Goal: Task Accomplishment & Management: Use online tool/utility

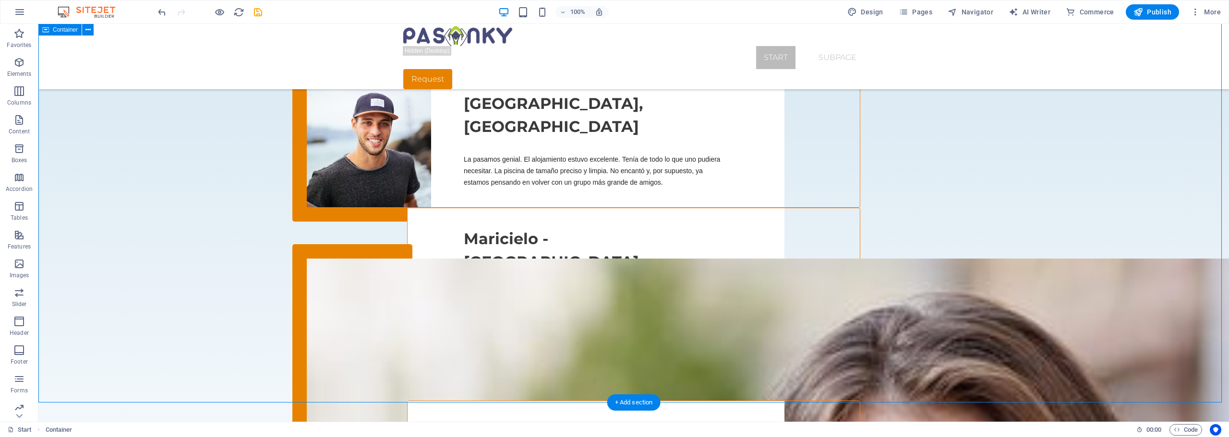
scroll to position [1345, 0]
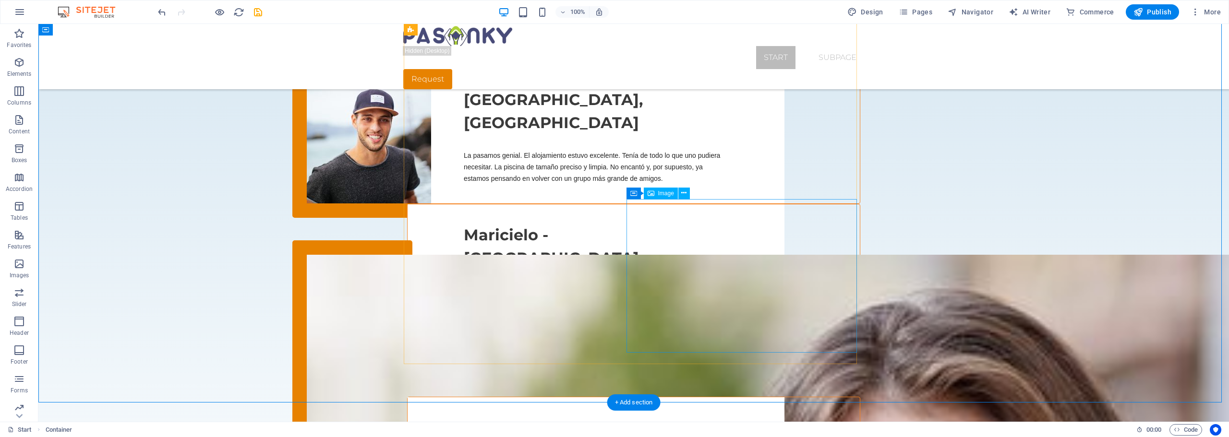
select select "%"
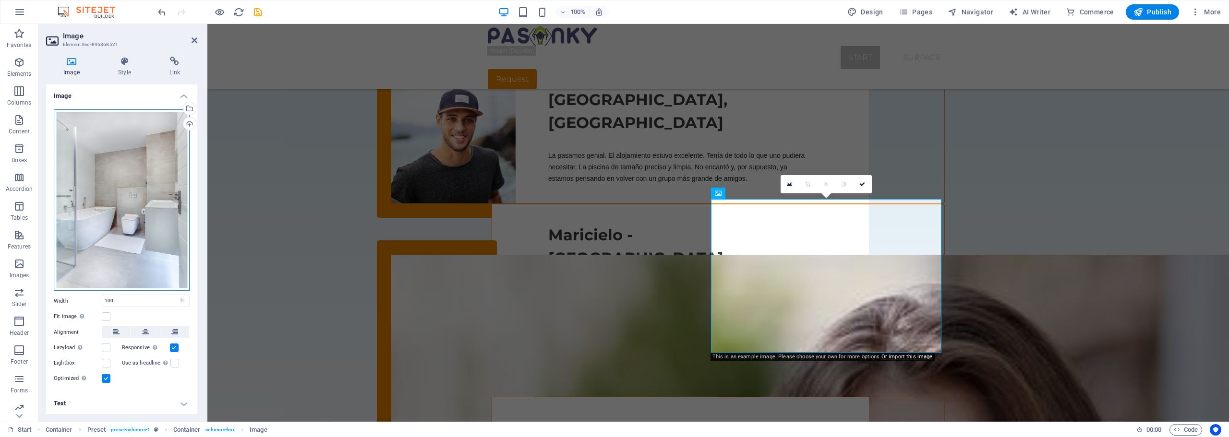
click at [135, 214] on div "Drag files here, click to choose files or select files from Files or our free s…" at bounding box center [122, 200] width 136 height 182
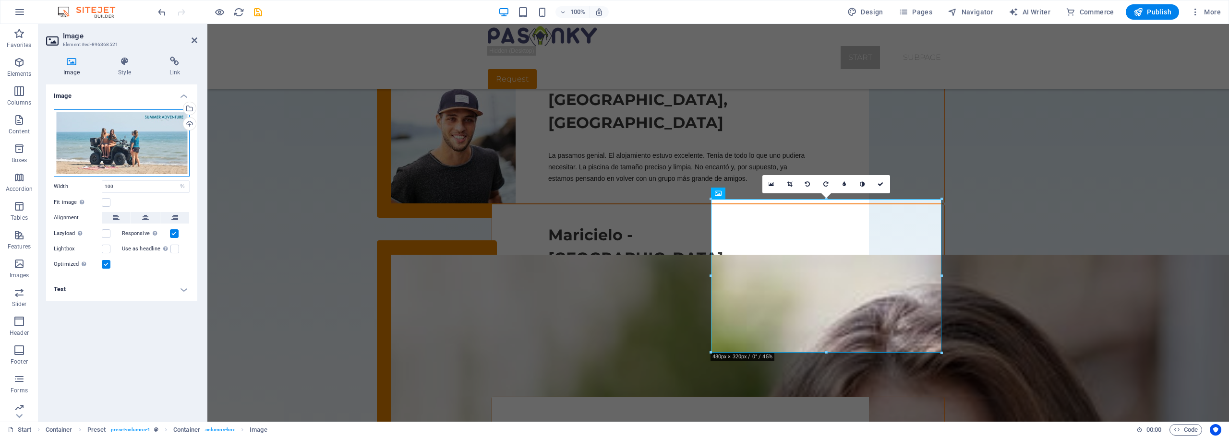
click at [136, 144] on div "Drag files here, click to choose files or select files from Files or our free s…" at bounding box center [122, 142] width 136 height 67
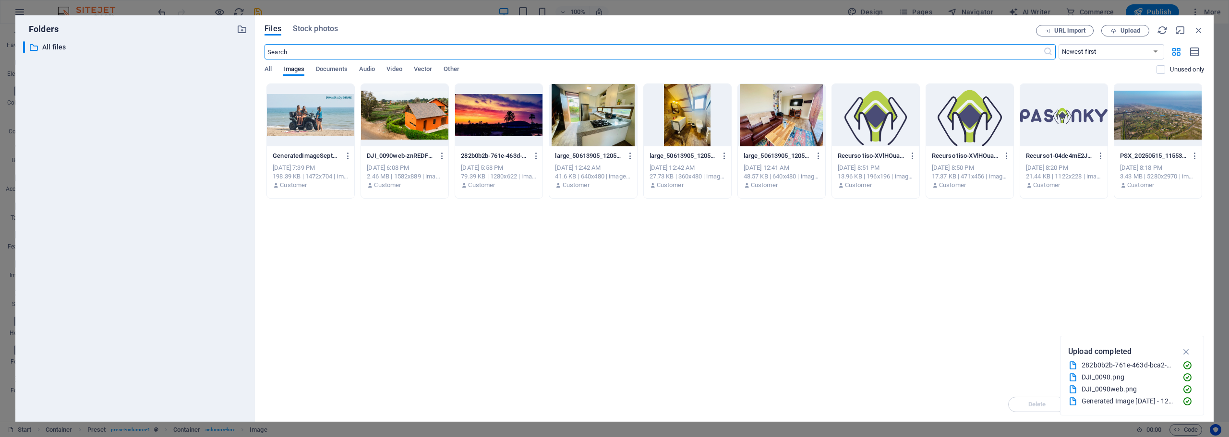
click at [316, 118] on div at bounding box center [310, 115] width 87 height 62
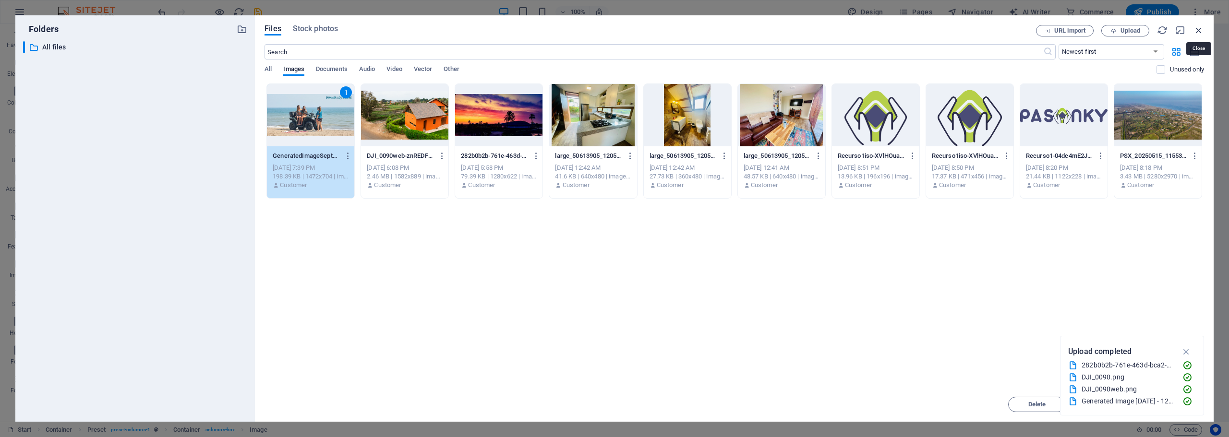
click at [1202, 29] on icon "button" at bounding box center [1199, 30] width 11 height 11
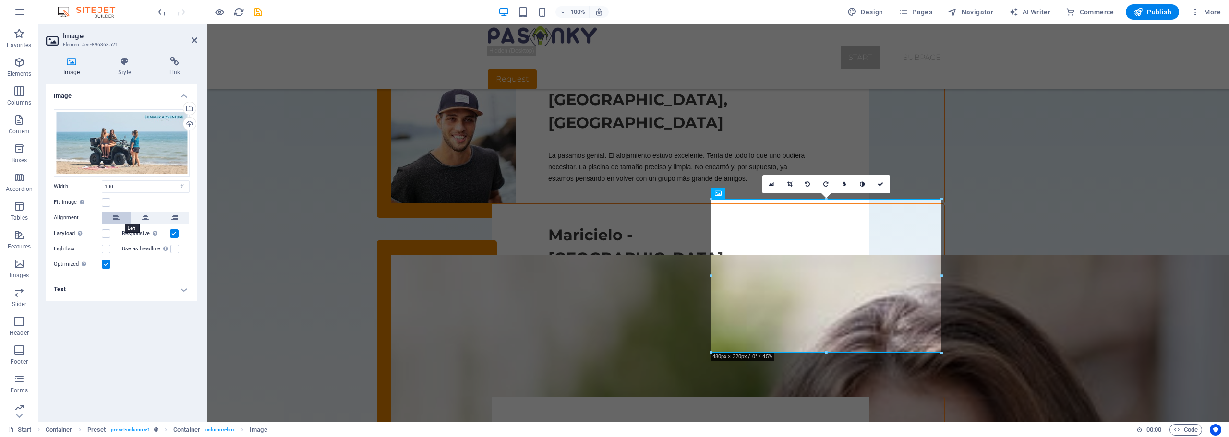
click at [113, 217] on icon at bounding box center [116, 218] width 7 height 12
click at [129, 68] on h4 "Style" at bounding box center [126, 67] width 51 height 20
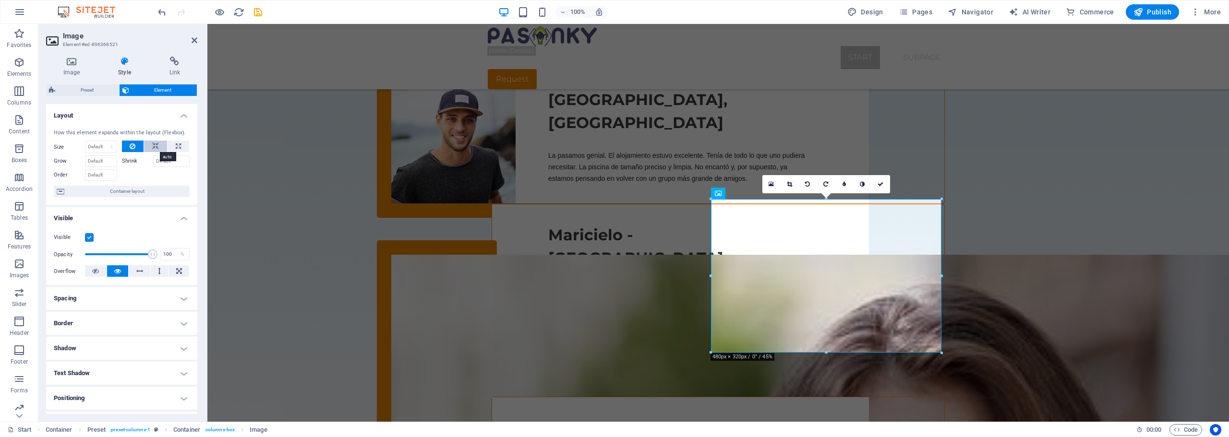
click at [156, 146] on icon at bounding box center [155, 147] width 7 height 12
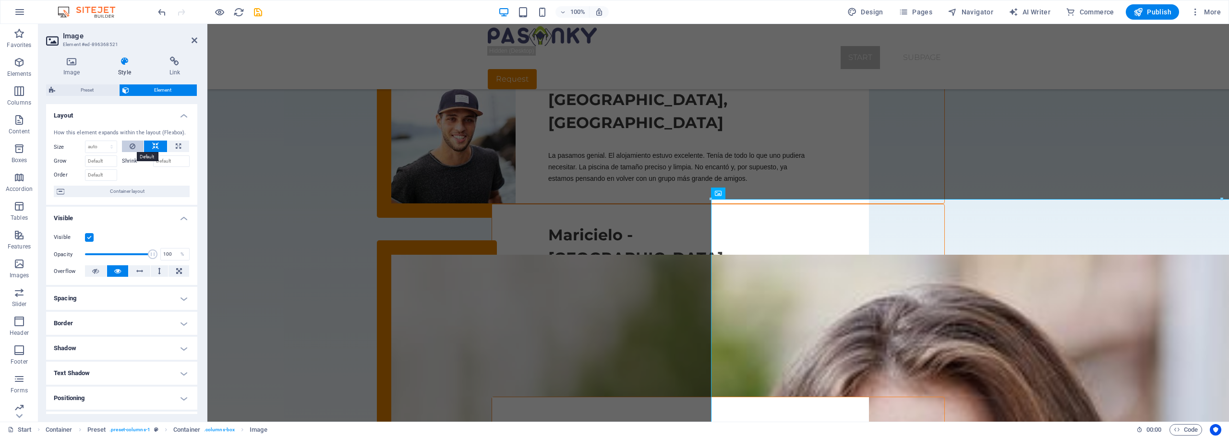
click at [134, 146] on icon at bounding box center [133, 147] width 6 height 12
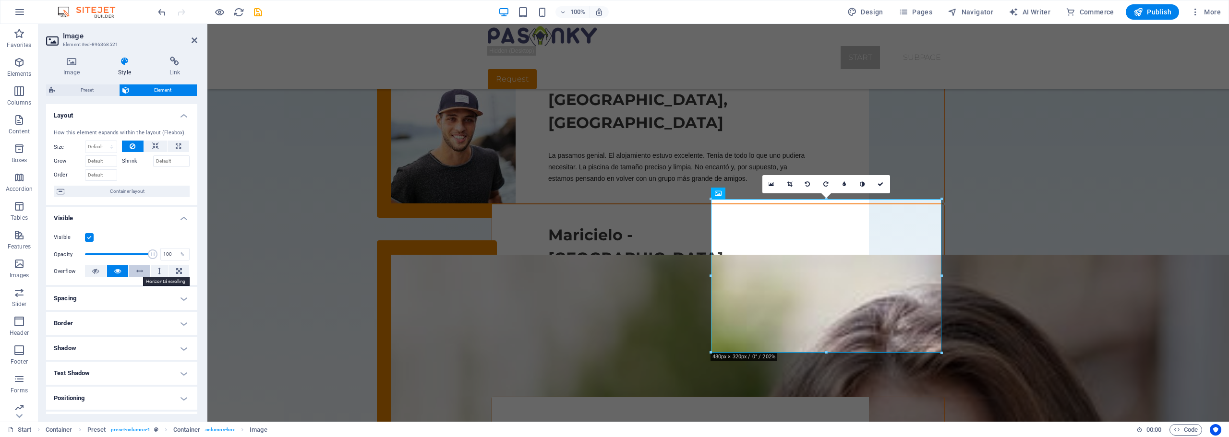
click at [141, 272] on icon at bounding box center [139, 272] width 7 height 12
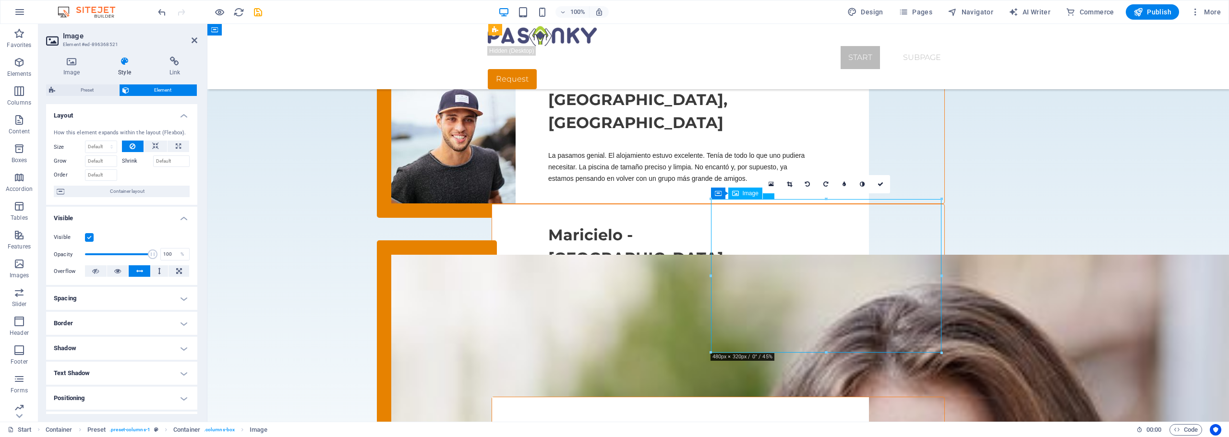
drag, startPoint x: 879, startPoint y: 287, endPoint x: 858, endPoint y: 286, distance: 21.2
click at [137, 271] on icon at bounding box center [139, 272] width 7 height 12
drag, startPoint x: 847, startPoint y: 304, endPoint x: 822, endPoint y: 304, distance: 25.0
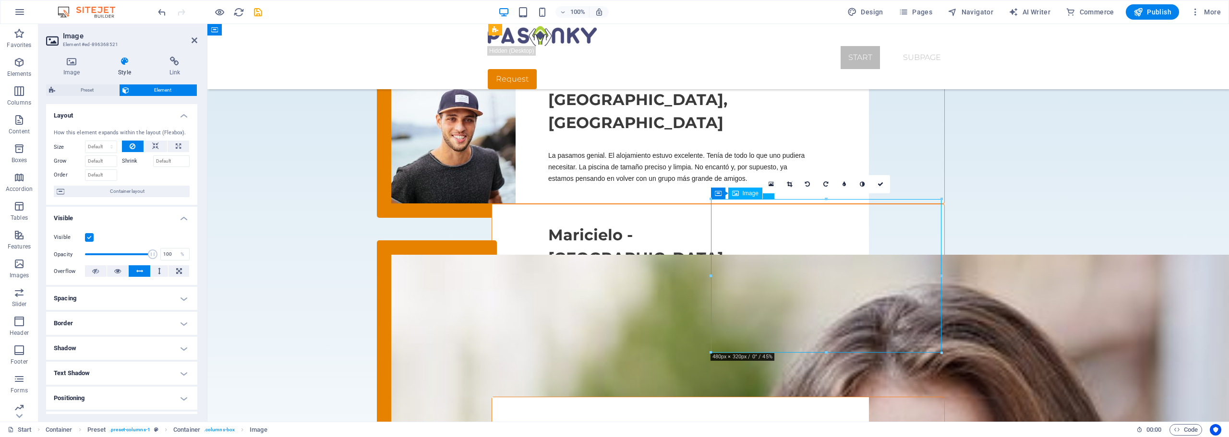
drag, startPoint x: 895, startPoint y: 286, endPoint x: 860, endPoint y: 287, distance: 35.5
click at [158, 272] on icon at bounding box center [159, 272] width 3 height 12
click at [195, 41] on icon at bounding box center [195, 40] width 6 height 8
